Goal: Task Accomplishment & Management: Complete application form

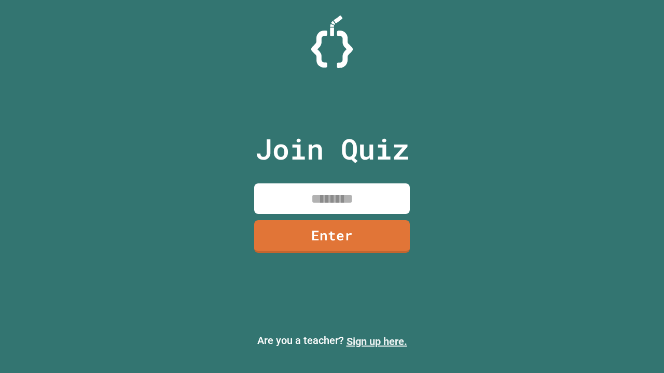
click at [377, 342] on link "Sign up here." at bounding box center [376, 342] width 61 height 12
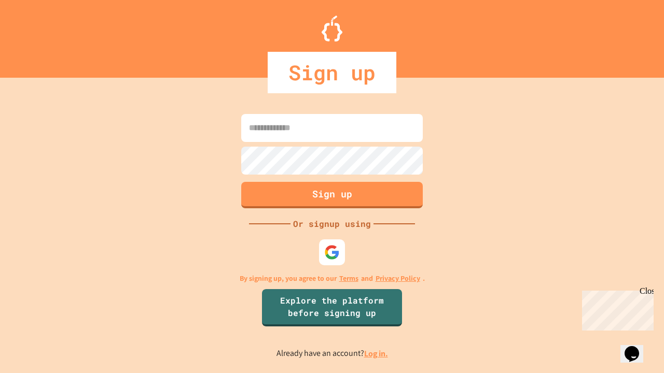
click at [377, 354] on link "Log in." at bounding box center [376, 354] width 24 height 11
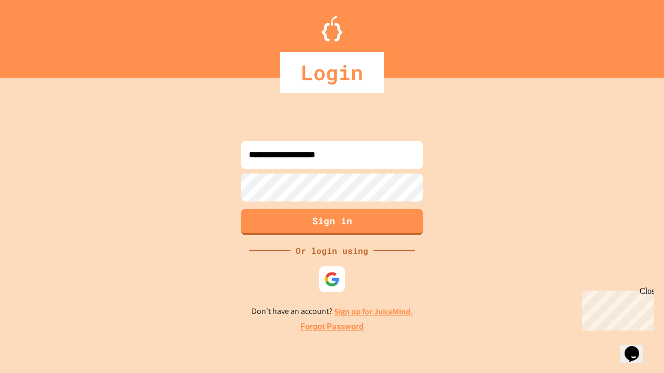
type input "**********"
